Goal: Purchase product/service

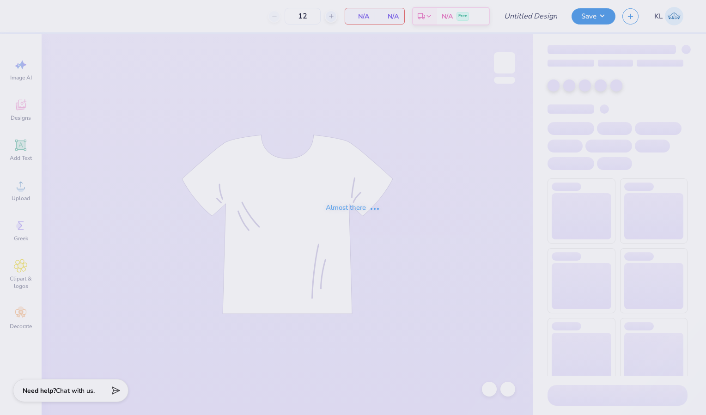
type input "APHI Donation Sweat Set"
type input "50"
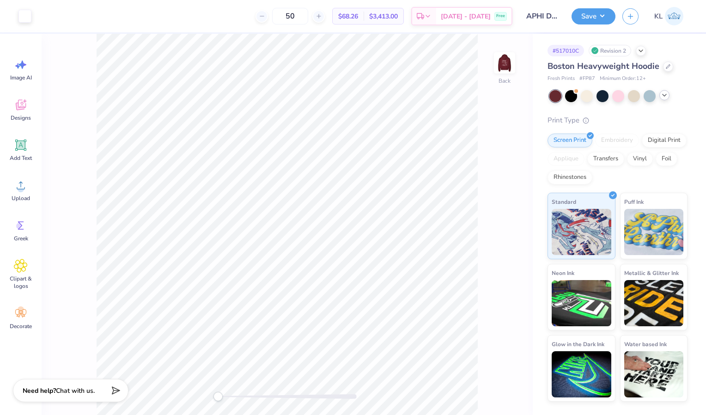
click at [666, 93] on icon at bounding box center [664, 95] width 7 height 7
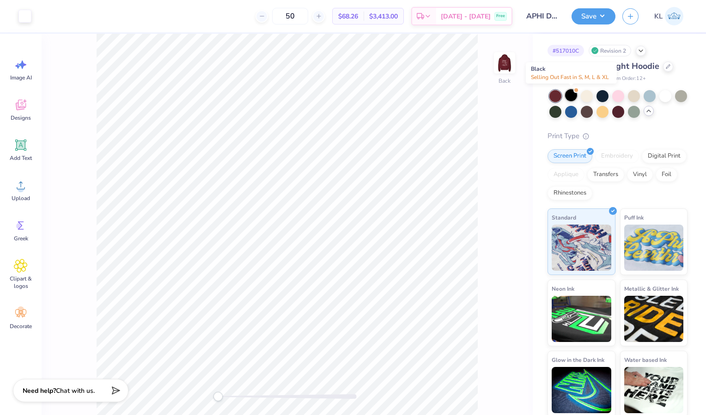
click at [574, 93] on div at bounding box center [571, 95] width 12 height 12
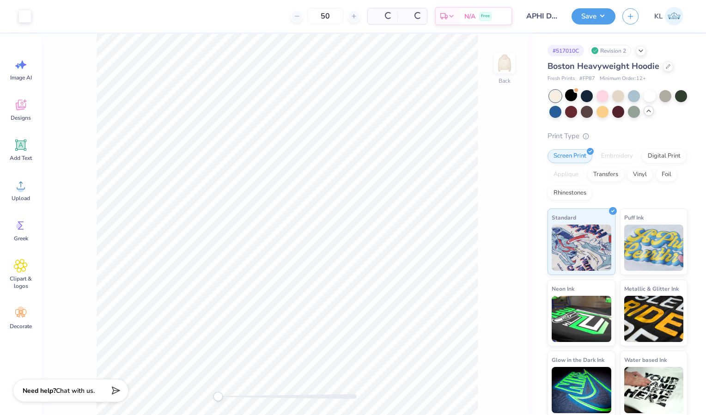
click at [574, 93] on div at bounding box center [571, 95] width 12 height 12
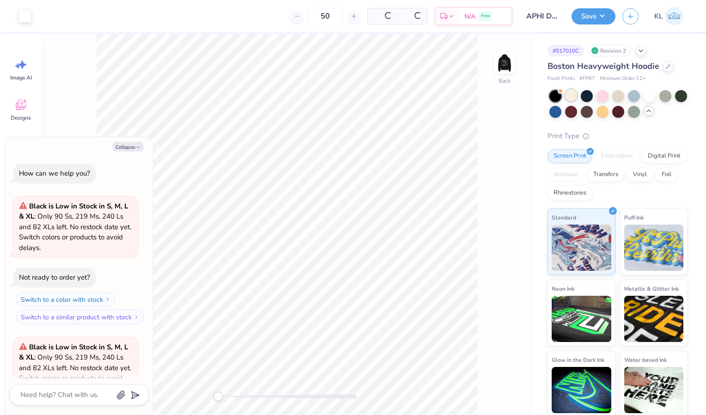
scroll to position [233, 0]
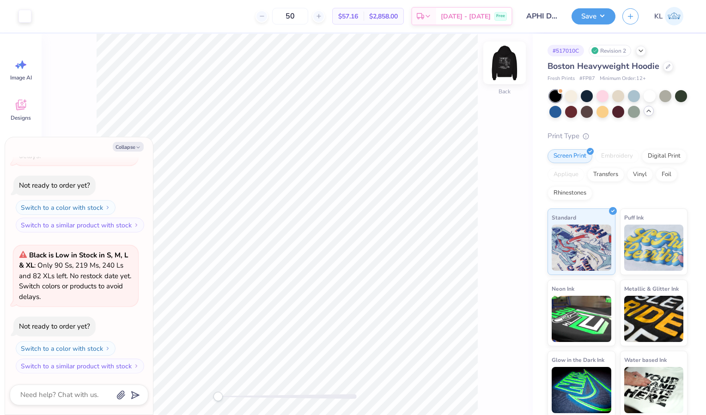
click at [501, 61] on img at bounding box center [504, 62] width 37 height 37
click at [137, 146] on icon "button" at bounding box center [138, 148] width 6 height 6
type textarea "x"
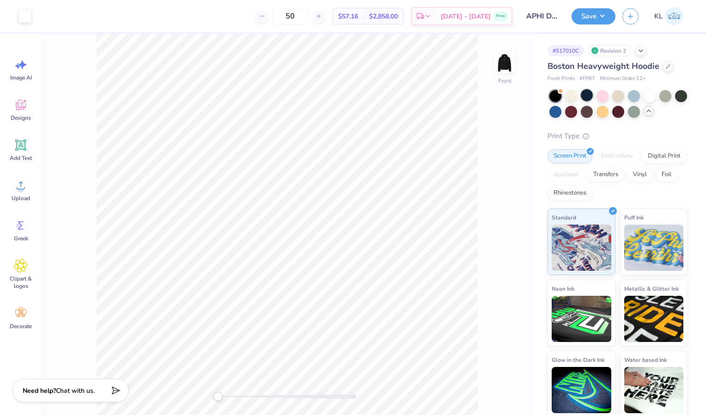
click at [571, 97] on div at bounding box center [571, 96] width 12 height 12
click at [586, 96] on div at bounding box center [587, 95] width 12 height 12
click at [605, 92] on div at bounding box center [603, 95] width 12 height 12
click at [617, 93] on div at bounding box center [618, 95] width 12 height 12
click at [635, 93] on div at bounding box center [634, 95] width 12 height 12
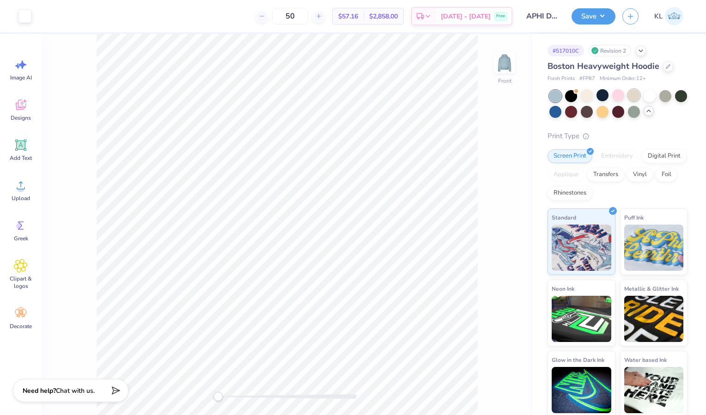
click at [630, 96] on div at bounding box center [634, 95] width 12 height 12
click at [635, 94] on div at bounding box center [634, 95] width 12 height 12
click at [593, 110] on div at bounding box center [587, 111] width 12 height 12
click at [577, 114] on div at bounding box center [571, 111] width 12 height 12
click at [562, 112] on div at bounding box center [556, 111] width 12 height 12
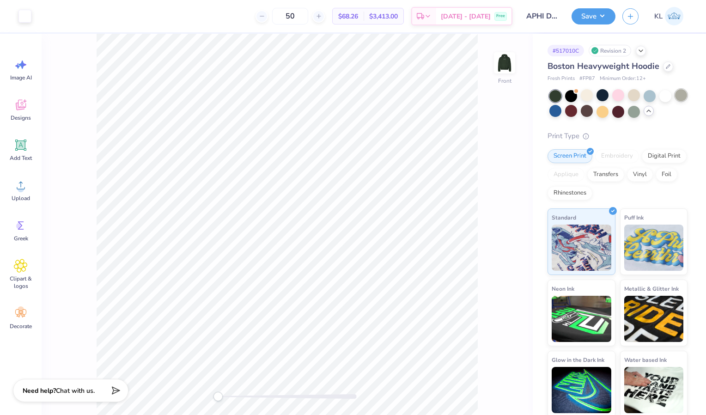
click at [675, 101] on div at bounding box center [681, 95] width 12 height 12
click at [497, 129] on div "Front" at bounding box center [287, 224] width 491 height 381
